Goal: Information Seeking & Learning: Learn about a topic

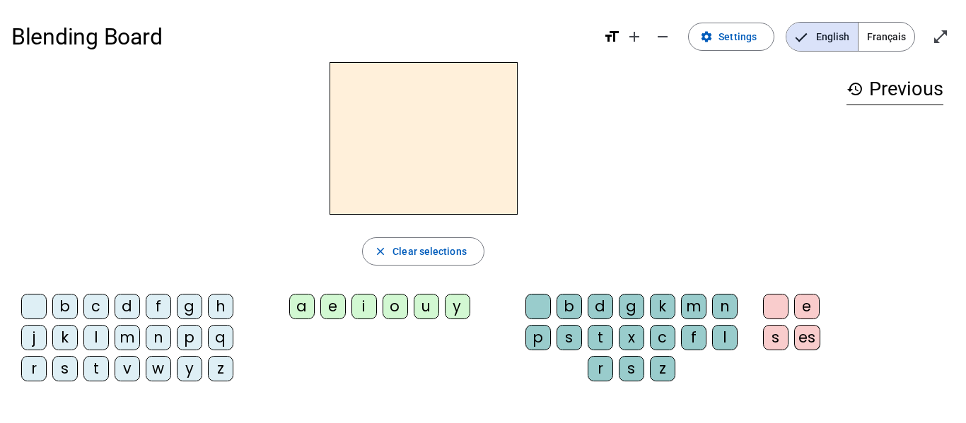
click at [188, 342] on div "p" at bounding box center [189, 337] width 25 height 25
click at [303, 309] on div "a" at bounding box center [301, 306] width 25 height 25
click at [593, 363] on div "r" at bounding box center [599, 368] width 25 height 25
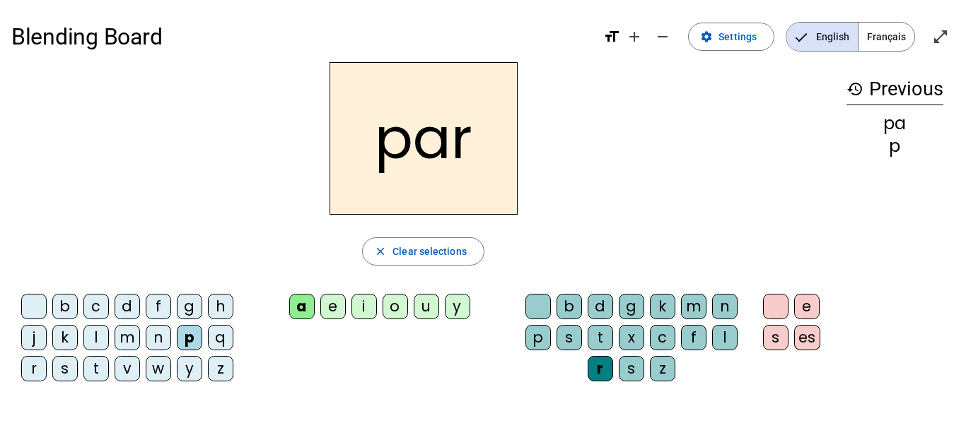
click at [889, 44] on span "Français" at bounding box center [886, 37] width 56 height 28
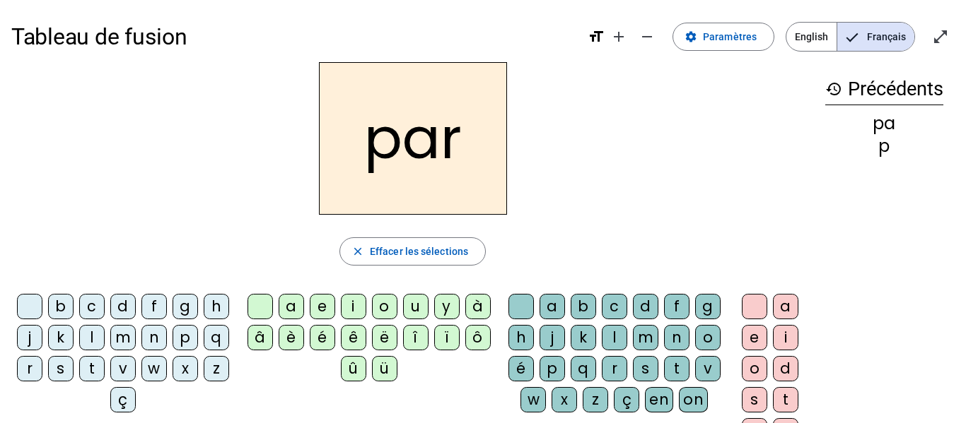
click at [105, 305] on div "c" at bounding box center [91, 306] width 25 height 25
click at [105, 308] on div "c" at bounding box center [91, 306] width 25 height 25
click at [534, 325] on div "h" at bounding box center [520, 337] width 25 height 25
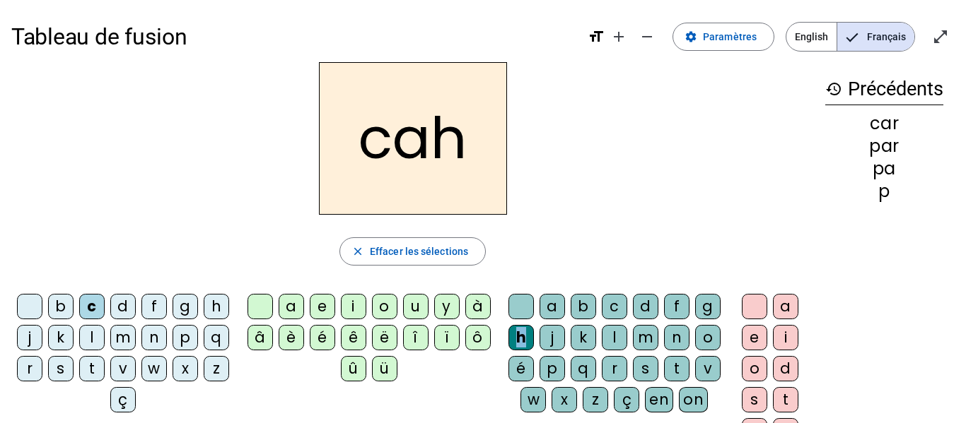
click at [627, 334] on div "l" at bounding box center [614, 337] width 25 height 25
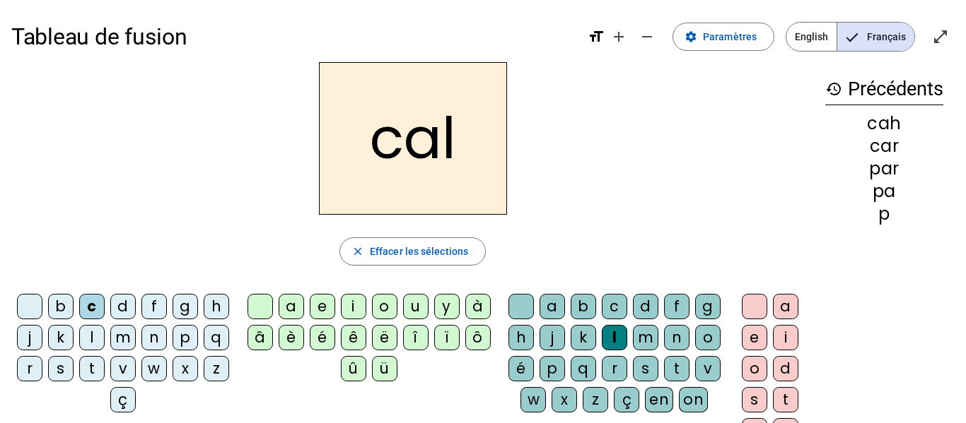
click at [695, 382] on div "v" at bounding box center [707, 368] width 25 height 25
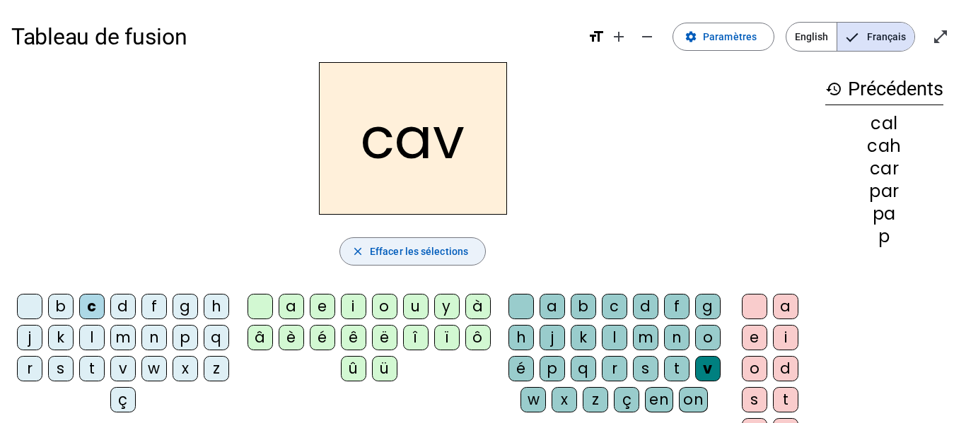
click at [391, 257] on span "Effacer les sélections" at bounding box center [419, 251] width 98 height 17
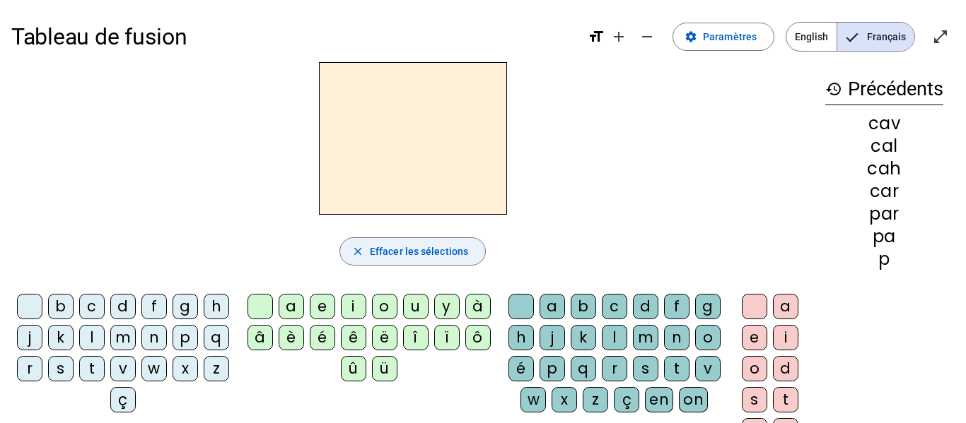
click at [391, 257] on span "Effacer les sélections" at bounding box center [419, 251] width 98 height 17
click at [891, 260] on div "p" at bounding box center [884, 259] width 118 height 17
click at [885, 122] on div "cav" at bounding box center [884, 123] width 118 height 17
click at [436, 252] on span "Effacer les sélections" at bounding box center [419, 251] width 98 height 17
click at [643, 44] on mat-icon "remove" at bounding box center [646, 36] width 17 height 17
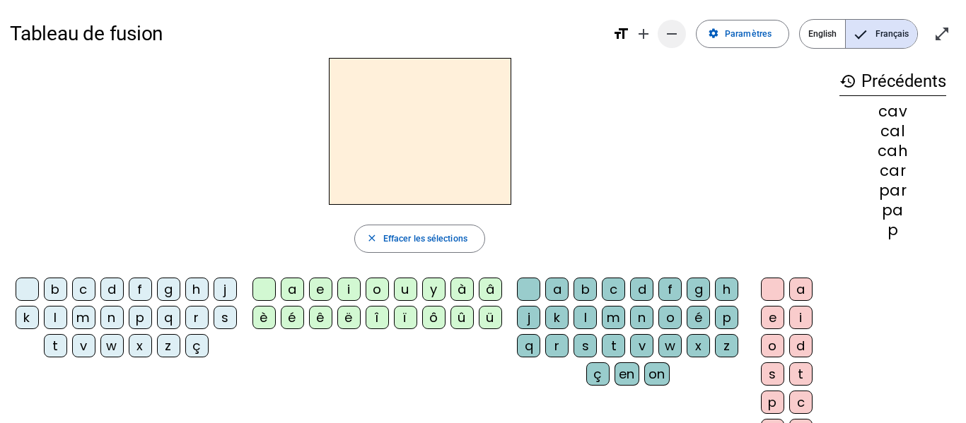
click at [668, 33] on mat-icon "remove" at bounding box center [671, 33] width 17 height 17
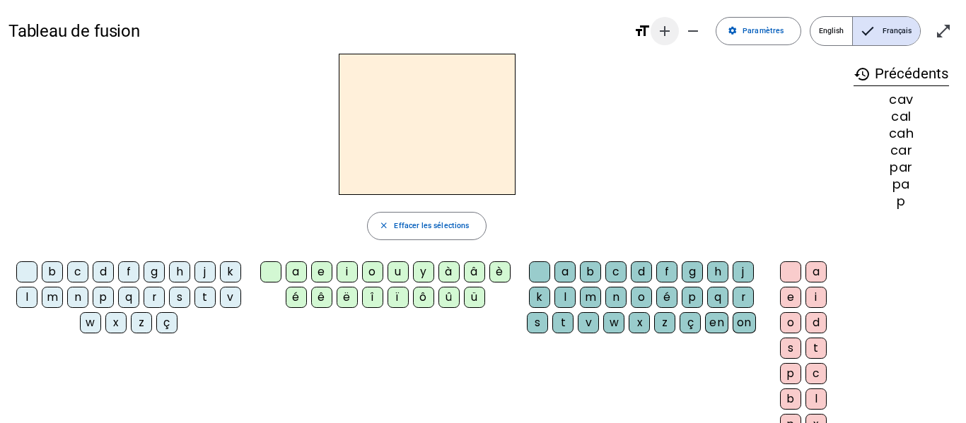
click at [664, 35] on mat-icon "add" at bounding box center [664, 31] width 17 height 17
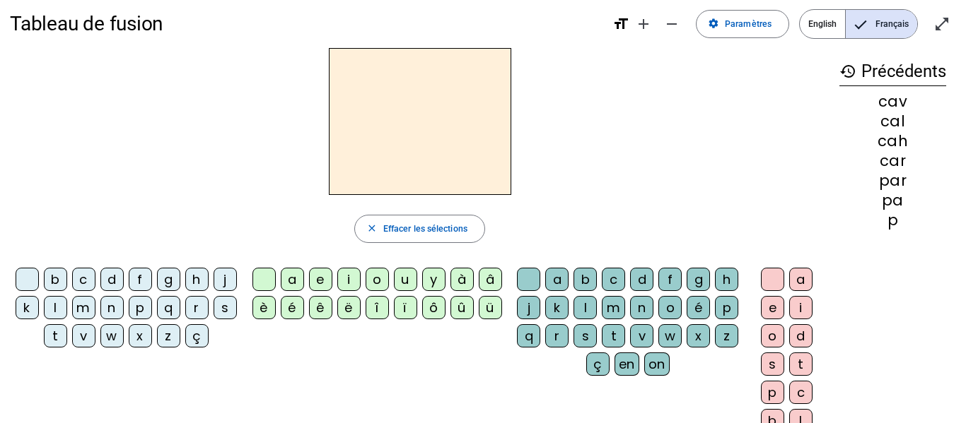
scroll to position [11, 0]
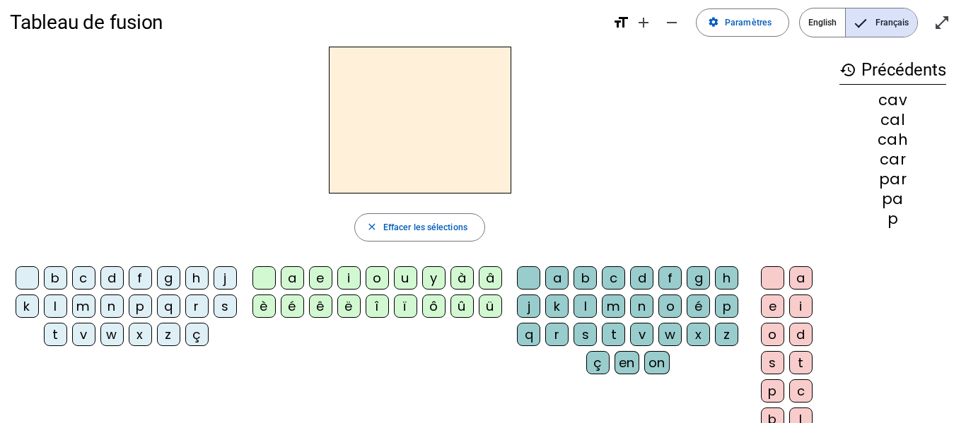
click at [896, 222] on div "p" at bounding box center [892, 218] width 107 height 15
click at [945, 18] on mat-icon "open_in_full" at bounding box center [941, 22] width 17 height 17
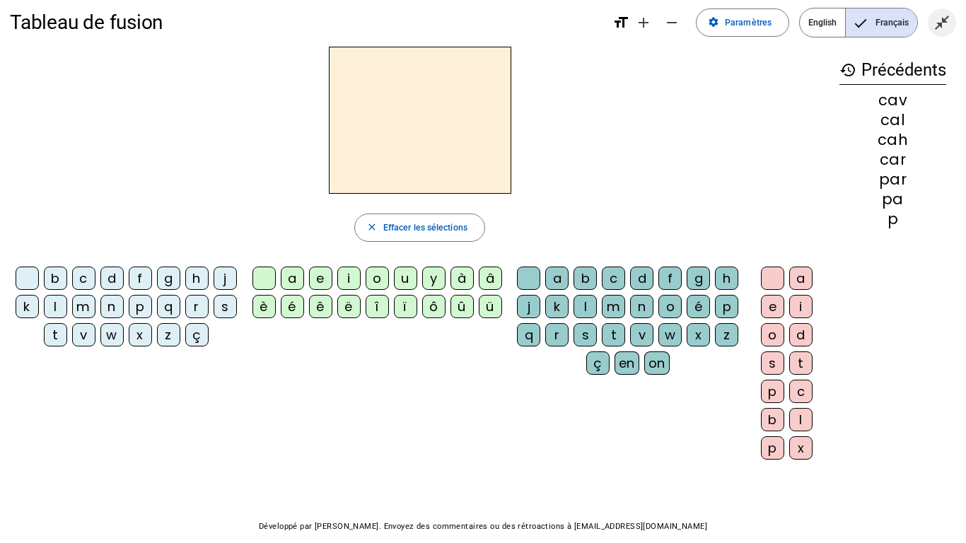
click at [944, 23] on mat-icon "close_fullscreen" at bounding box center [941, 22] width 17 height 17
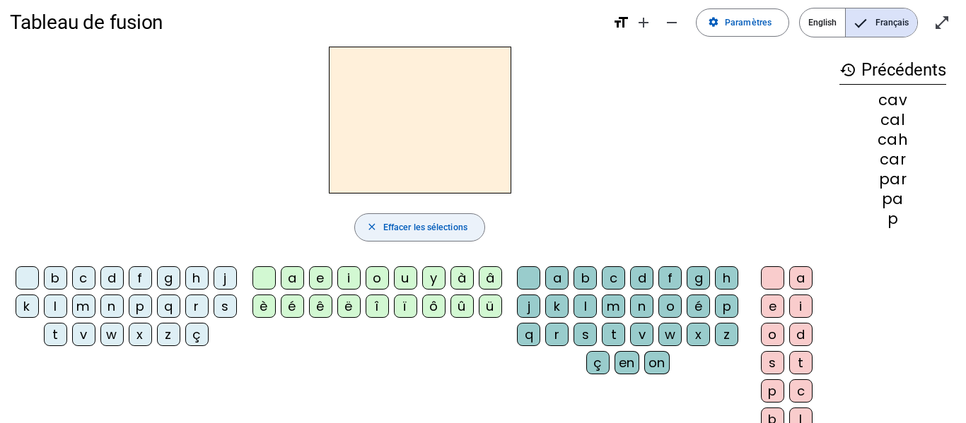
click at [383, 226] on span "Effacer les sélections" at bounding box center [425, 228] width 84 height 15
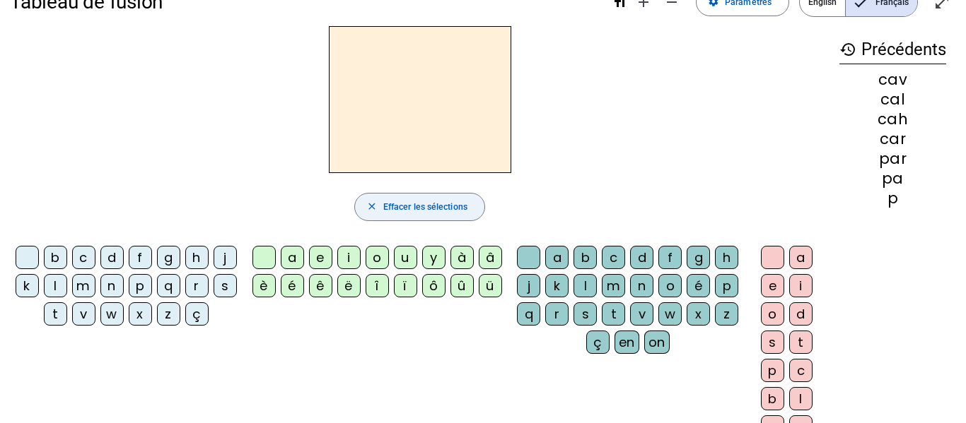
scroll to position [0, 0]
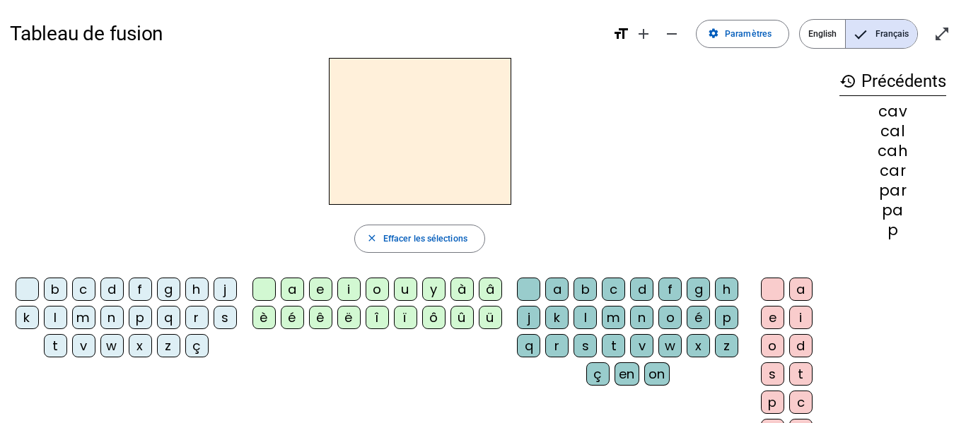
click at [850, 82] on mat-icon "history" at bounding box center [847, 81] width 17 height 17
click at [902, 223] on div "p" at bounding box center [892, 230] width 107 height 15
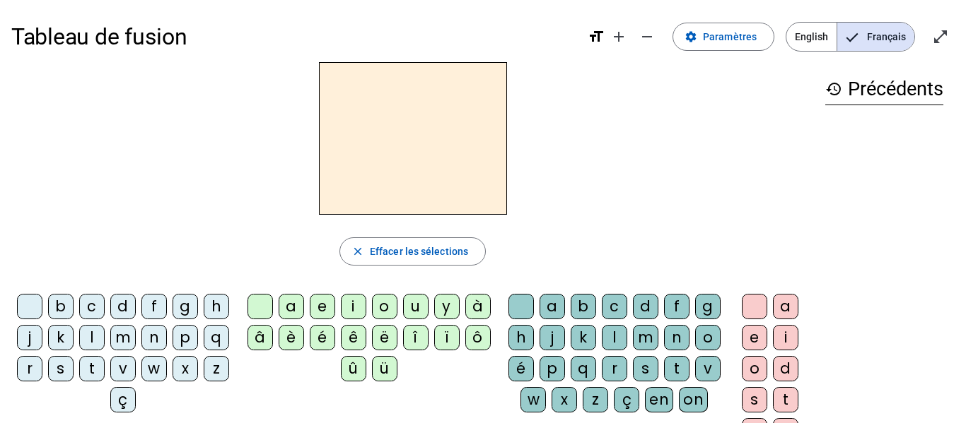
click at [105, 304] on div "c" at bounding box center [91, 306] width 25 height 25
click at [288, 303] on div "a" at bounding box center [290, 306] width 25 height 25
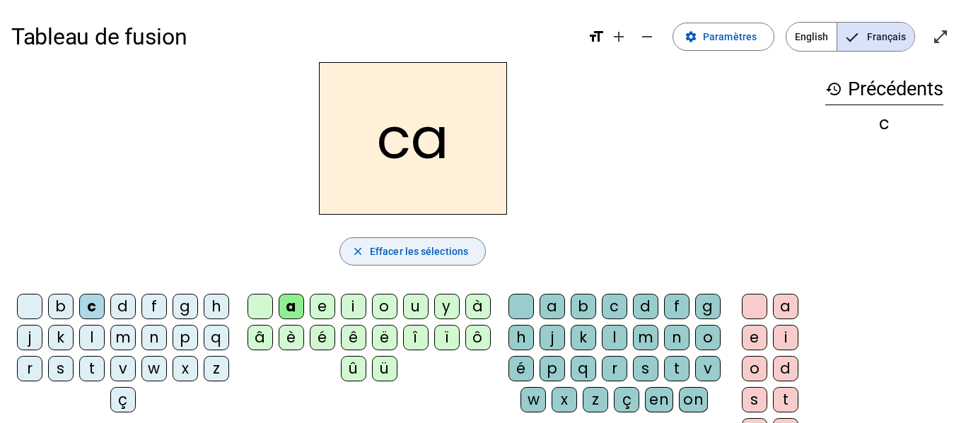
click at [442, 253] on span "Effacer les sélections" at bounding box center [419, 251] width 98 height 17
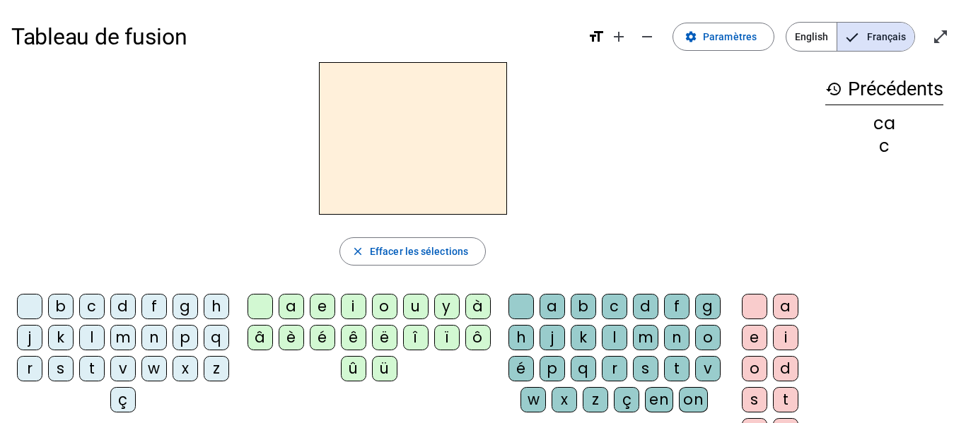
click at [828, 89] on mat-icon "history" at bounding box center [833, 89] width 17 height 17
click at [400, 249] on span "Effacer les sélections" at bounding box center [419, 251] width 98 height 17
